Goal: Information Seeking & Learning: Learn about a topic

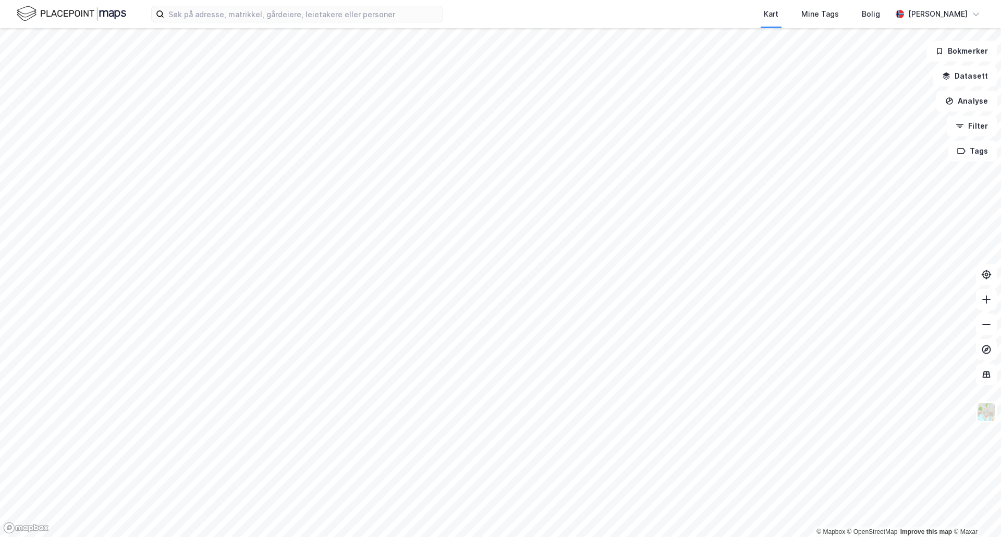
drag, startPoint x: 702, startPoint y: 11, endPoint x: 616, endPoint y: 9, distance: 86.0
click at [702, 11] on div "Kart Mine Tags Bolig" at bounding box center [692, 14] width 398 height 28
click at [241, 22] on label at bounding box center [297, 14] width 292 height 17
click at [241, 22] on input at bounding box center [303, 14] width 278 height 16
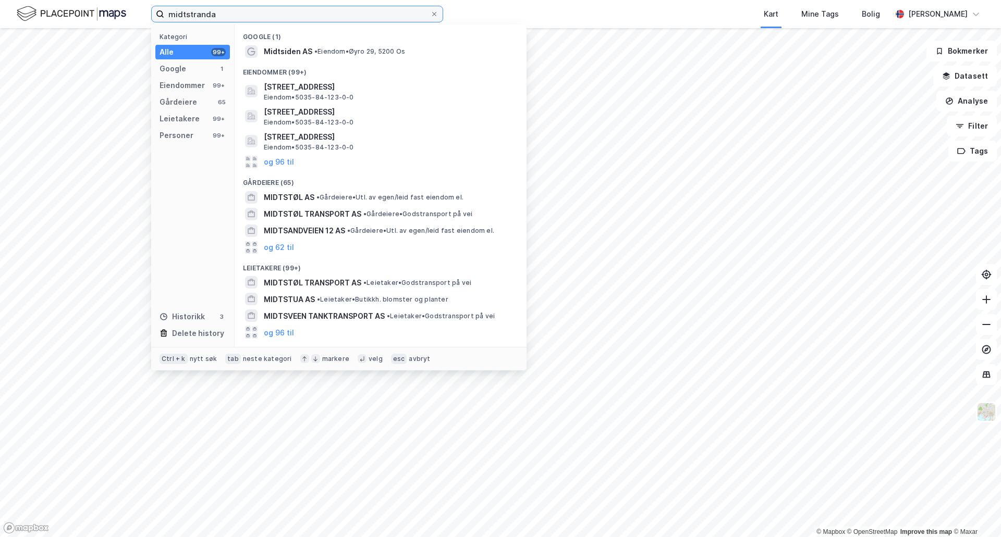
type input "midtstranda"
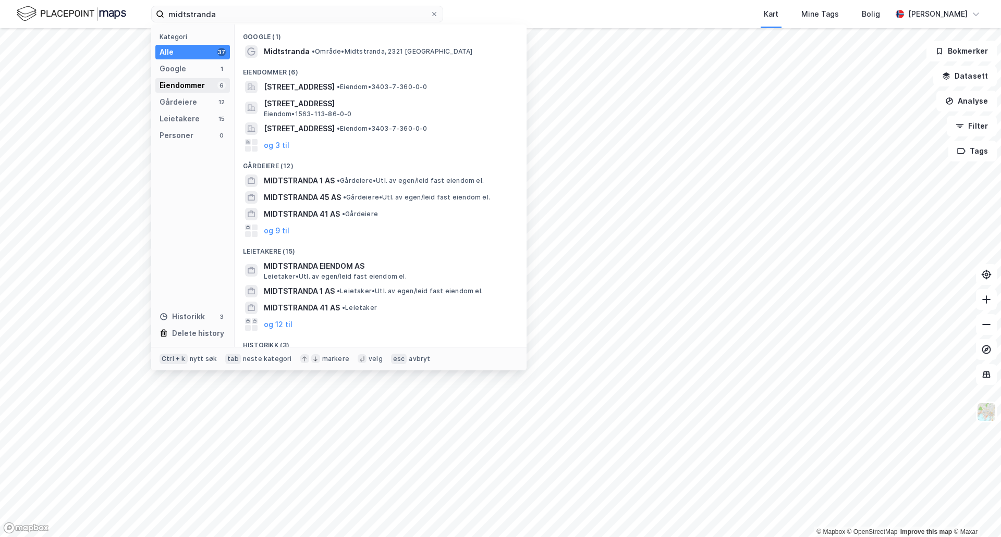
click at [196, 91] on div "Eiendommer" at bounding box center [181, 85] width 45 height 13
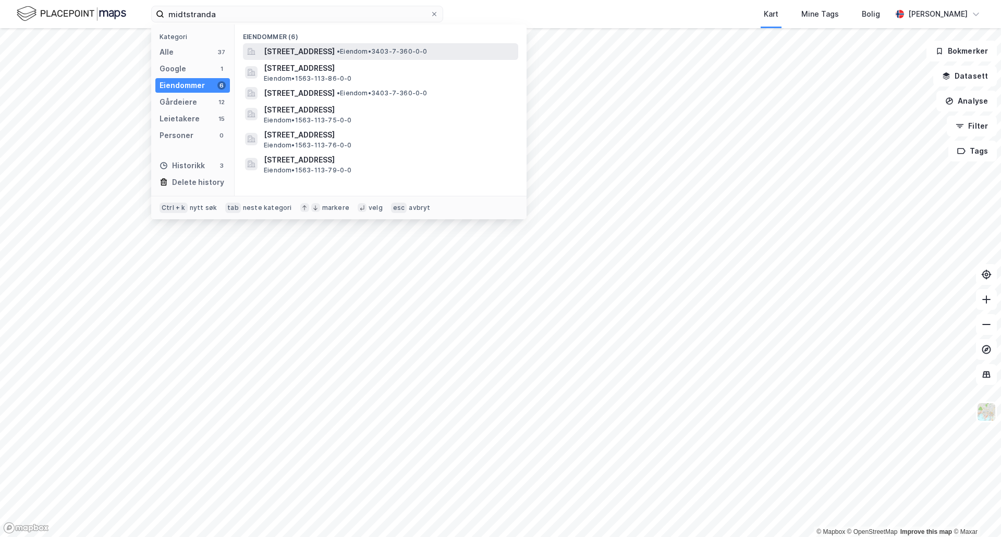
click at [288, 58] on div "[STREET_ADDRESS] • Eiendom • 3403-7-360-0-0" at bounding box center [380, 51] width 275 height 17
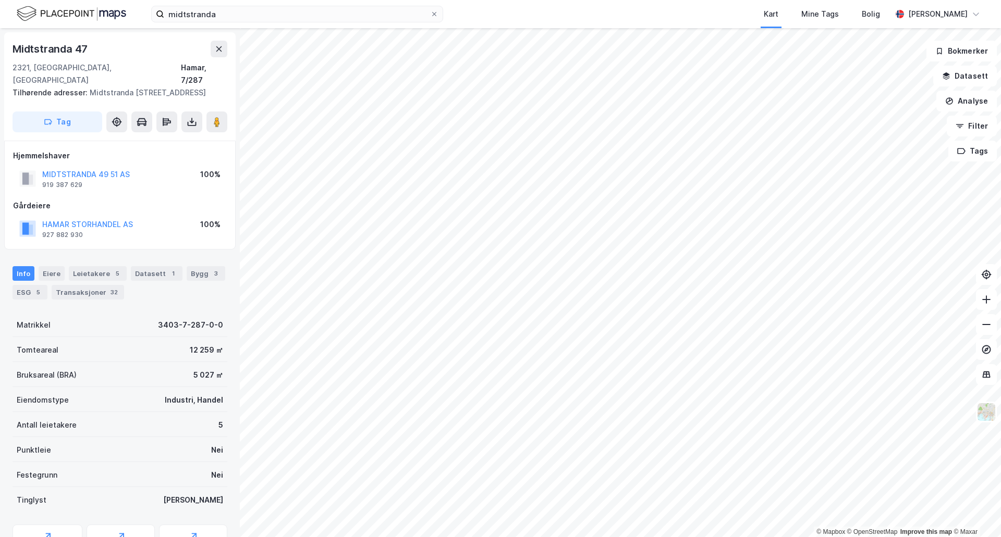
click at [195, 50] on div "Midtstranda 47" at bounding box center [120, 49] width 215 height 17
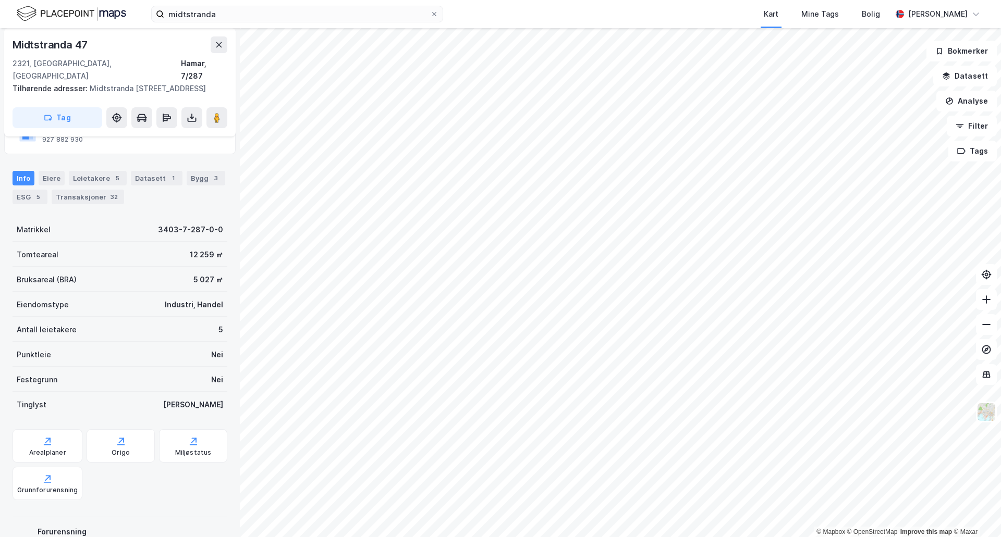
scroll to position [147, 0]
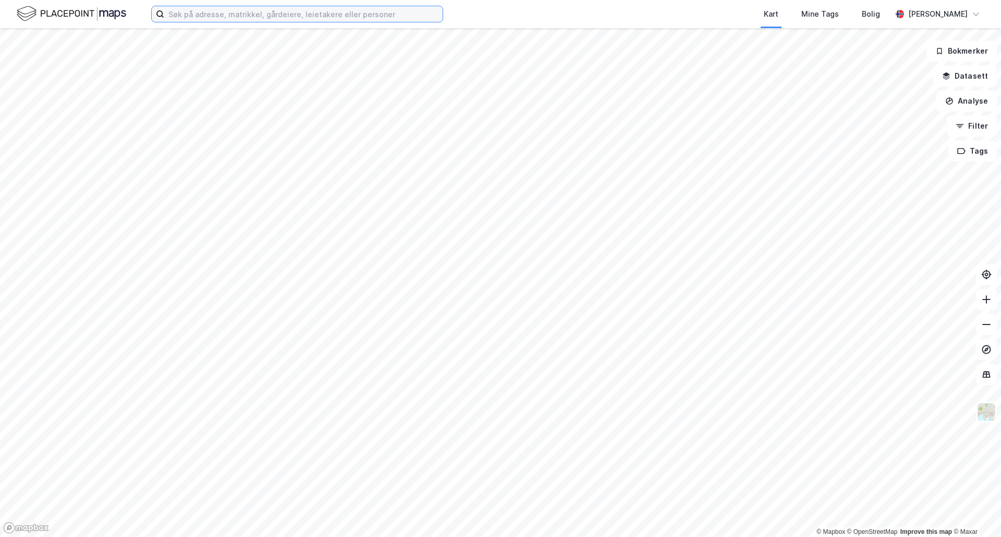
click at [340, 16] on input at bounding box center [303, 14] width 278 height 16
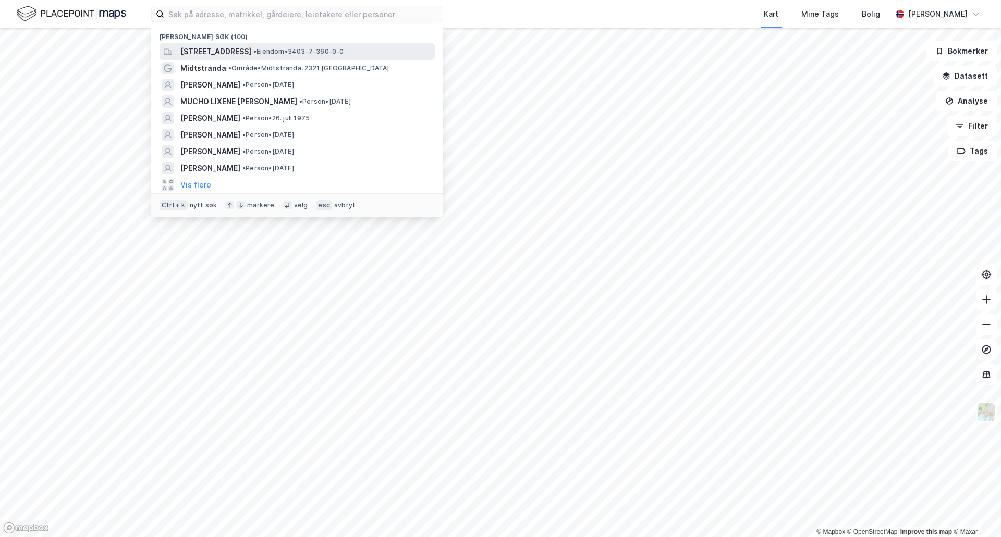
click at [251, 55] on span "[STREET_ADDRESS]" at bounding box center [215, 51] width 71 height 13
